Goal: Find specific page/section: Find specific page/section

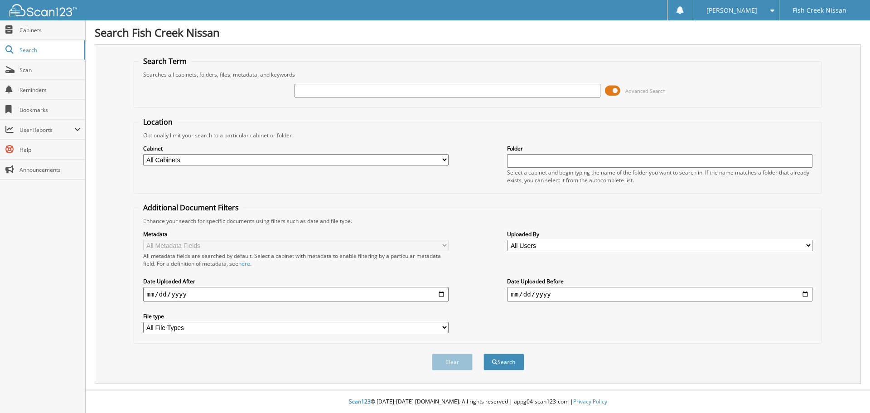
click at [383, 90] on input "text" at bounding box center [446, 91] width 305 height 14
type input "2502217"
click at [483, 353] on button "Search" at bounding box center [503, 361] width 41 height 17
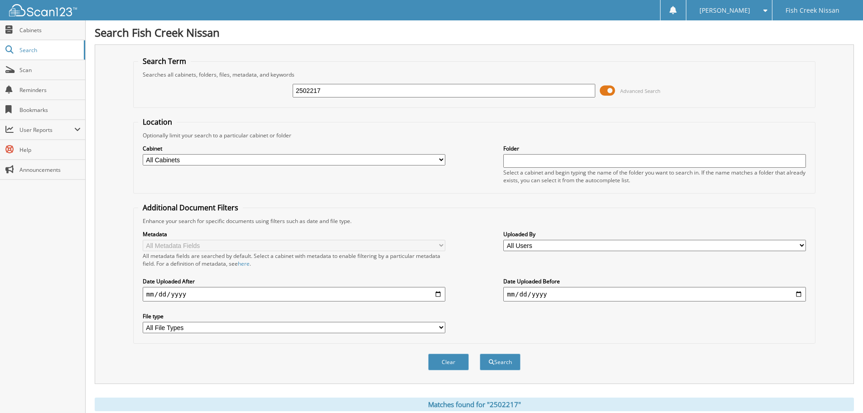
scroll to position [181, 0]
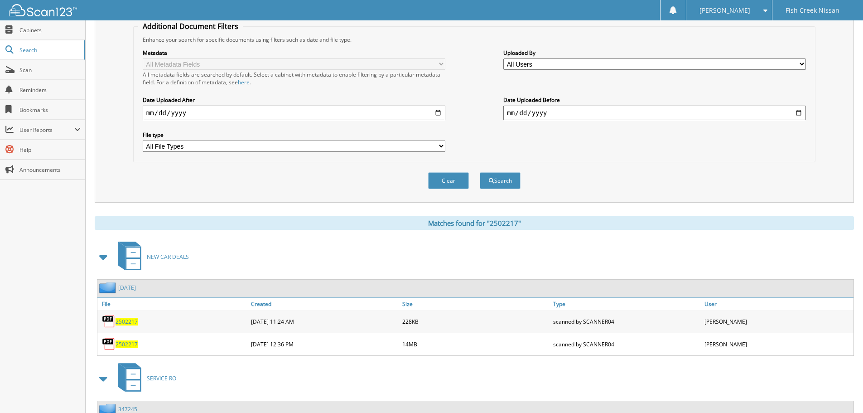
click at [122, 322] on span "2502217" at bounding box center [126, 321] width 22 height 8
drag, startPoint x: 128, startPoint y: 342, endPoint x: 132, endPoint y: 341, distance: 4.7
click at [128, 342] on span "2502217" at bounding box center [126, 344] width 22 height 8
